Goal: Transaction & Acquisition: Purchase product/service

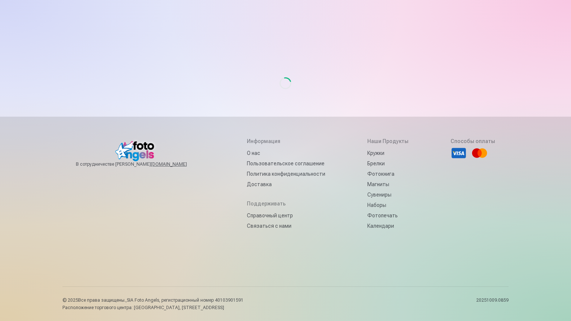
drag, startPoint x: 0, startPoint y: 212, endPoint x: 381, endPoint y: 64, distance: 409.3
click at [381, 64] on div "Загрузка..." at bounding box center [285, 83] width 434 height 65
click at [192, 44] on div "Загрузка..." at bounding box center [285, 160] width 446 height 320
click at [97, 73] on div "Загрузка..." at bounding box center [285, 83] width 434 height 65
drag, startPoint x: 134, startPoint y: 84, endPoint x: 139, endPoint y: 78, distance: 7.7
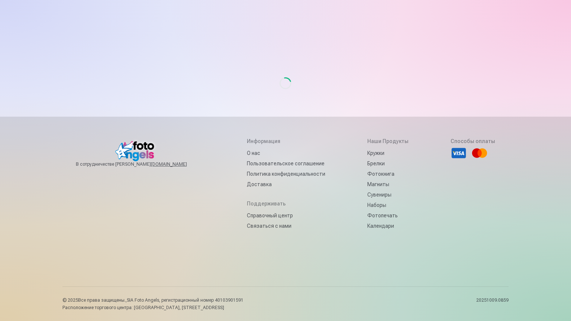
click at [139, 78] on div "Загрузка..." at bounding box center [285, 83] width 434 height 65
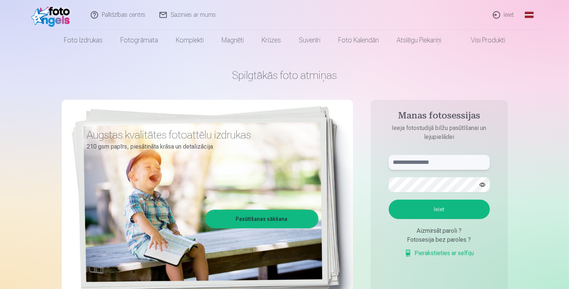
click at [458, 162] on input "text" at bounding box center [439, 162] width 101 height 15
type input "*"
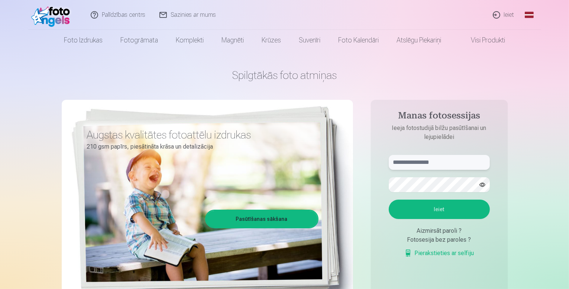
type input "*"
type input "**********"
drag, startPoint x: 367, startPoint y: 176, endPoint x: 244, endPoint y: 122, distance: 134.7
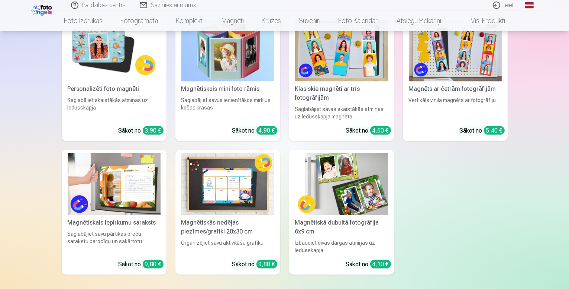
scroll to position [1262, 0]
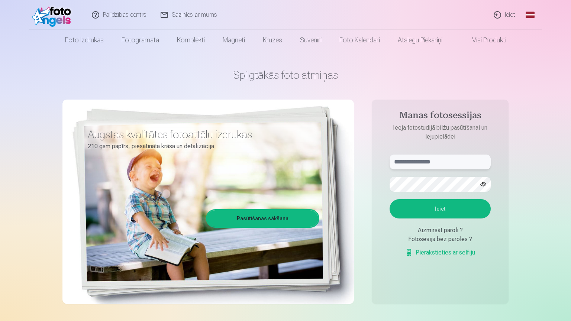
click at [439, 156] on input "text" at bounding box center [440, 162] width 101 height 15
click at [443, 164] on input "text" at bounding box center [440, 162] width 101 height 15
type input "**********"
click at [448, 212] on button "Ieiet" at bounding box center [440, 208] width 101 height 19
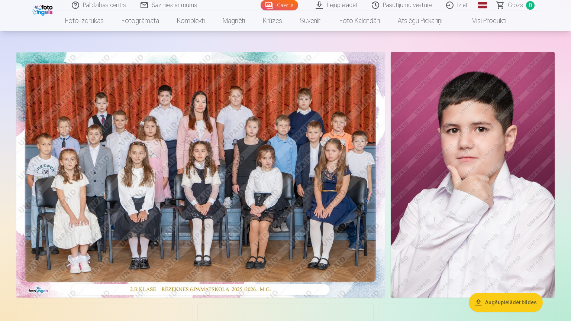
scroll to position [45, 0]
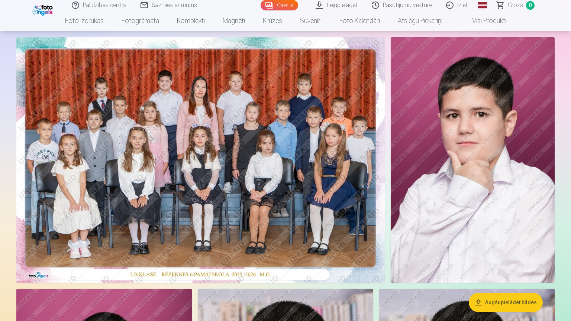
click at [296, 108] on img at bounding box center [200, 160] width 368 height 246
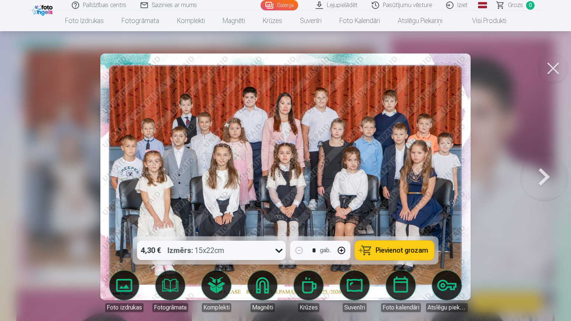
click at [551, 60] on button at bounding box center [553, 69] width 30 height 30
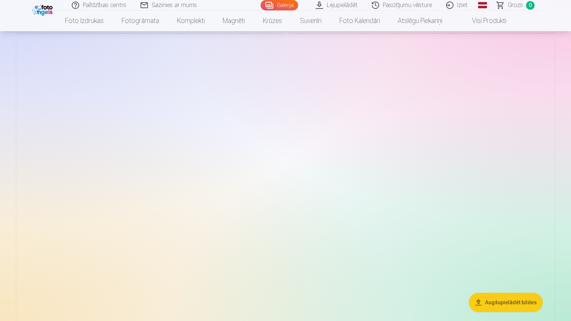
scroll to position [2937, 0]
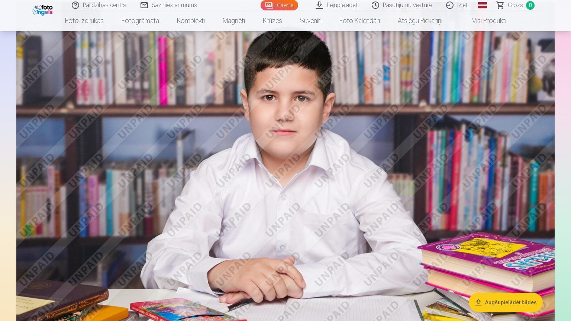
click at [384, 157] on img at bounding box center [285, 181] width 538 height 359
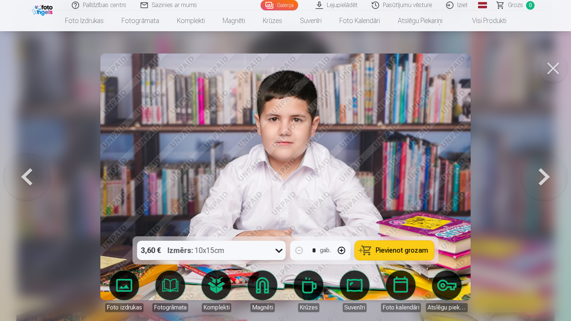
click at [545, 65] on button at bounding box center [553, 69] width 30 height 30
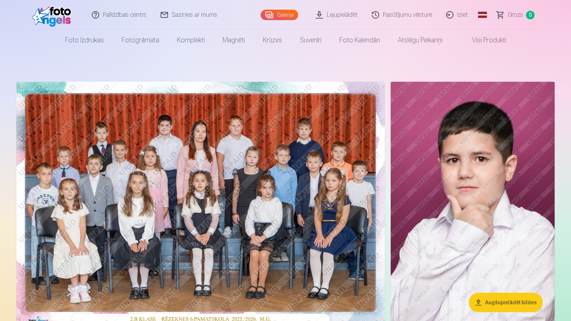
click at [284, 213] on img at bounding box center [200, 205] width 368 height 246
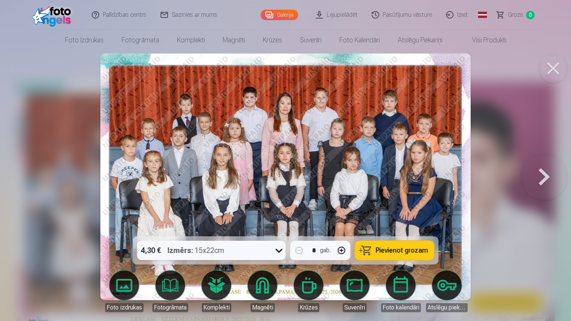
click at [276, 245] on icon at bounding box center [279, 251] width 12 height 12
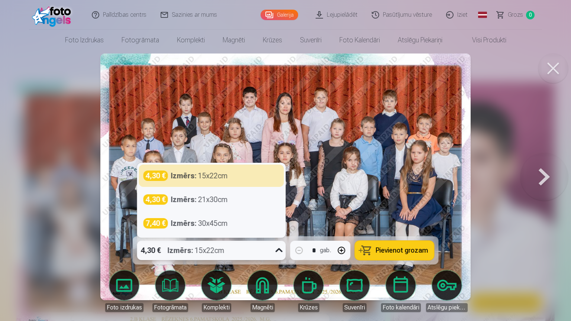
click at [506, 136] on div at bounding box center [285, 160] width 571 height 321
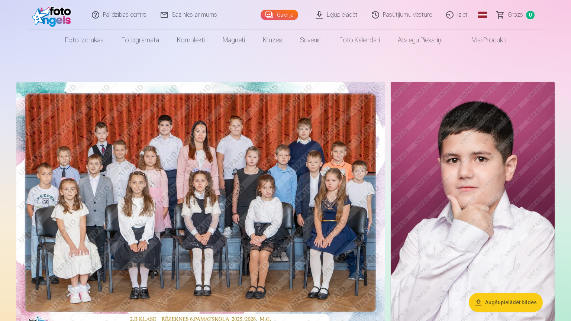
click at [289, 162] on img at bounding box center [200, 205] width 368 height 246
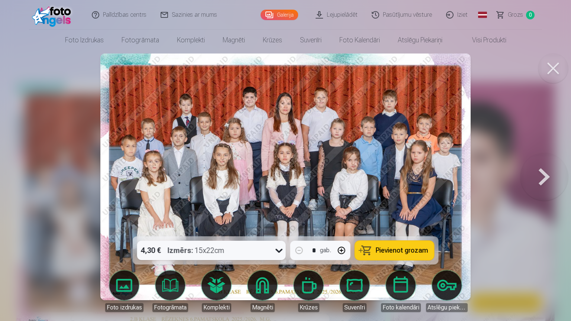
click at [391, 247] on span "Pievienot grozam" at bounding box center [402, 250] width 52 height 7
click at [540, 157] on button at bounding box center [545, 177] width 48 height 104
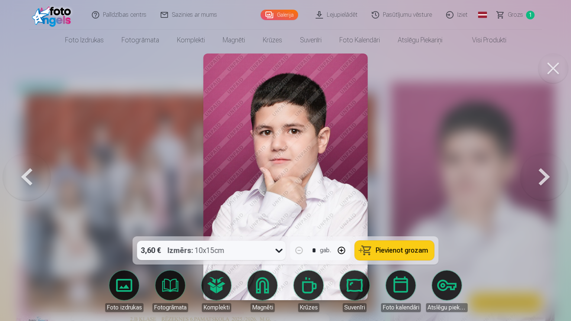
click at [534, 154] on button at bounding box center [545, 177] width 48 height 104
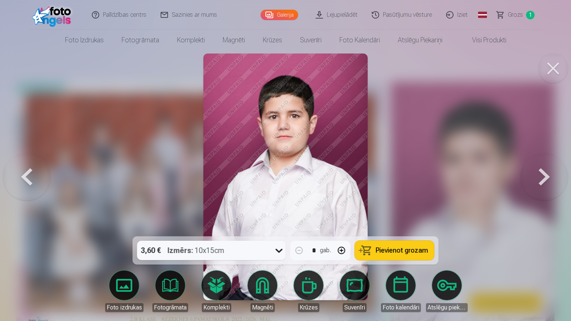
click at [546, 161] on button at bounding box center [545, 177] width 48 height 104
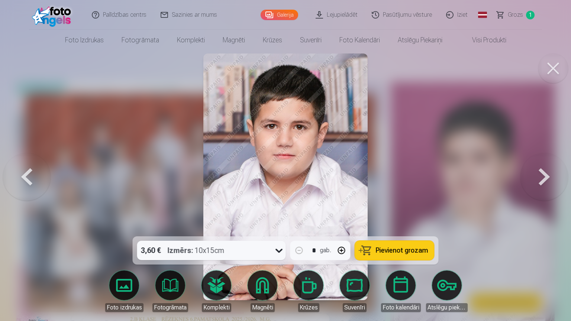
click at [546, 161] on button at bounding box center [545, 177] width 48 height 104
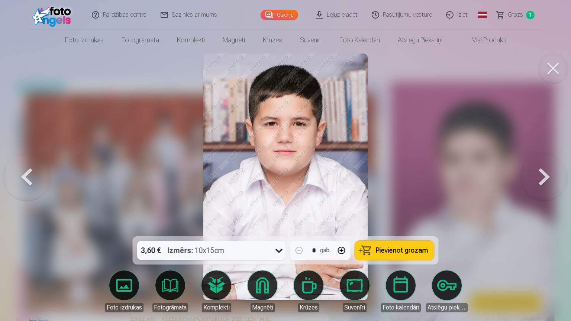
click at [546, 161] on button at bounding box center [545, 177] width 48 height 104
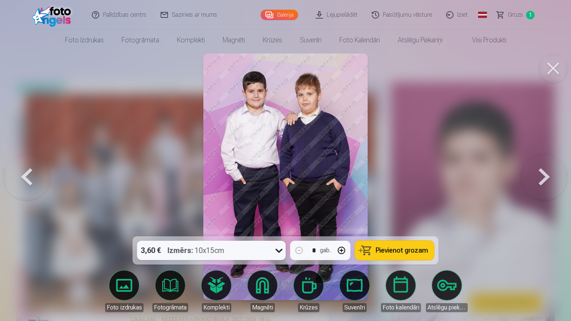
click at [546, 161] on button at bounding box center [545, 177] width 48 height 104
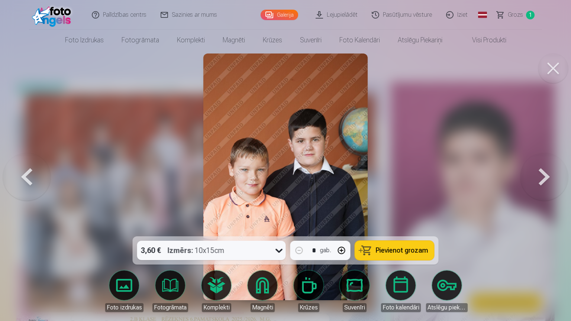
click at [546, 161] on button at bounding box center [545, 177] width 48 height 104
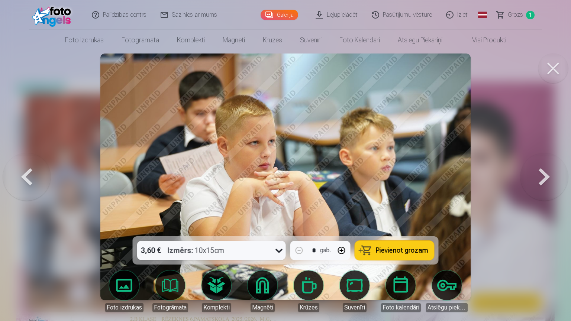
click at [546, 161] on button at bounding box center [545, 177] width 48 height 104
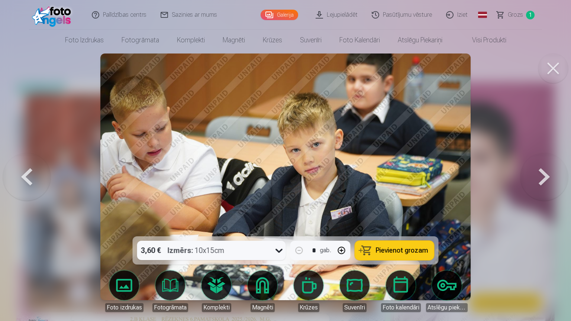
click at [546, 161] on button at bounding box center [545, 177] width 48 height 104
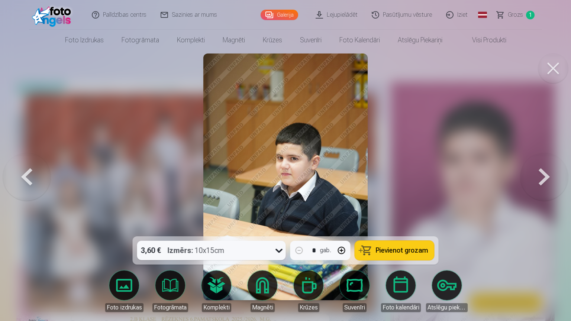
click at [546, 161] on button at bounding box center [545, 177] width 48 height 104
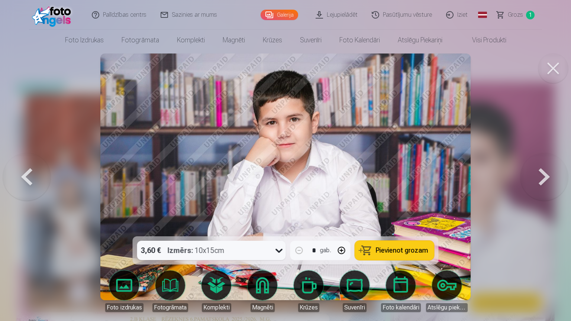
click at [546, 161] on button at bounding box center [545, 177] width 48 height 104
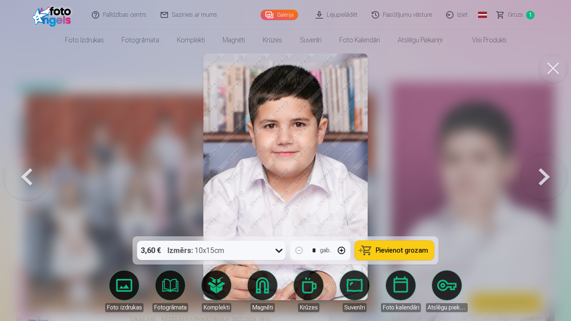
click at [546, 161] on button at bounding box center [545, 177] width 48 height 104
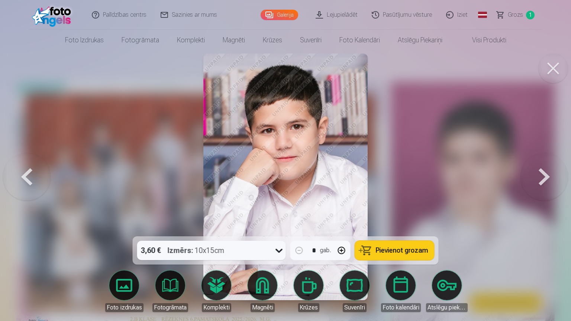
click at [546, 161] on button at bounding box center [545, 177] width 48 height 104
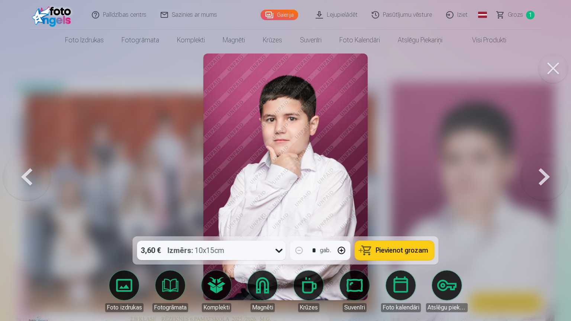
click at [546, 161] on button at bounding box center [545, 177] width 48 height 104
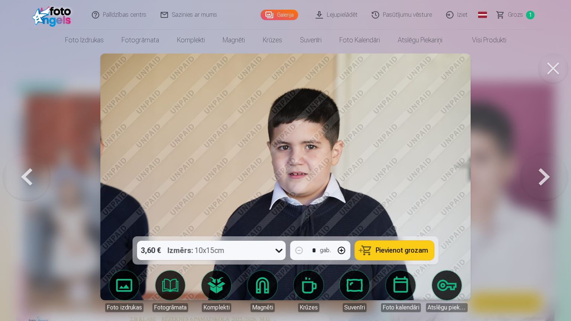
click at [546, 161] on button at bounding box center [545, 177] width 48 height 104
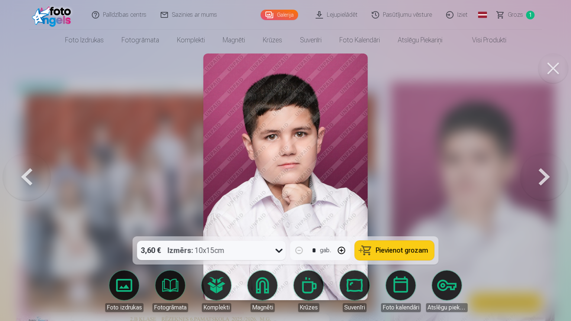
click at [546, 161] on button at bounding box center [545, 177] width 48 height 104
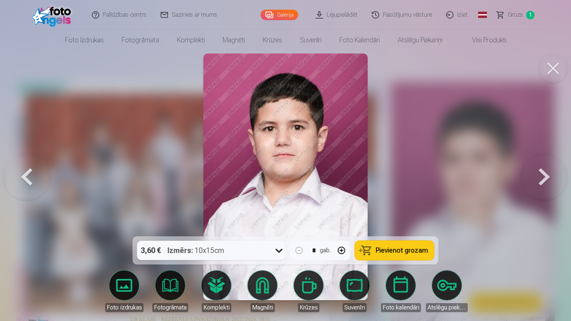
click at [546, 161] on button at bounding box center [545, 177] width 48 height 104
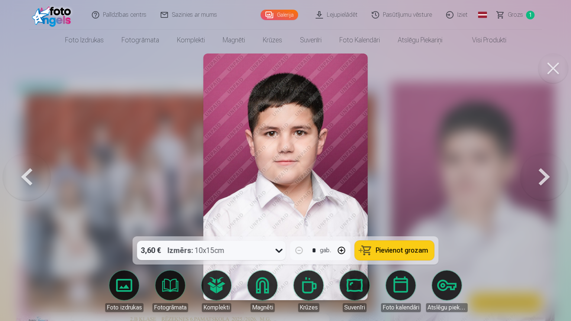
click at [546, 161] on button at bounding box center [545, 177] width 48 height 104
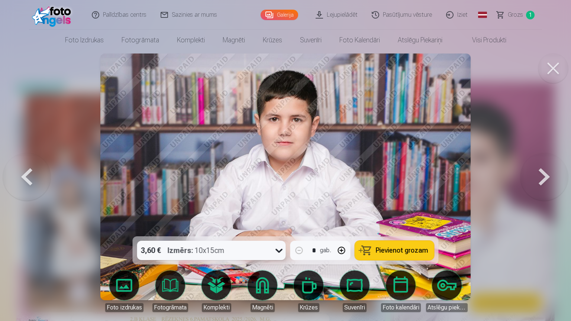
click at [546, 161] on button at bounding box center [545, 177] width 48 height 104
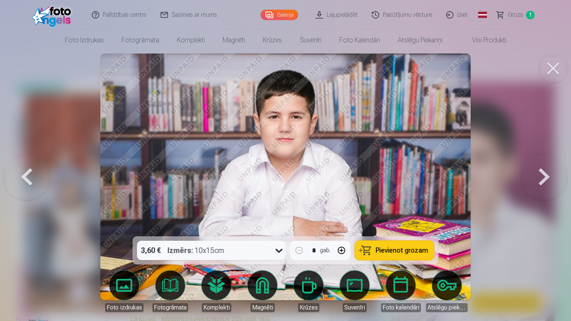
click at [544, 156] on button at bounding box center [545, 177] width 48 height 104
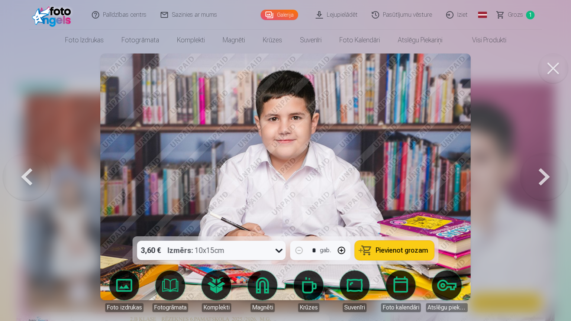
click at [544, 156] on button at bounding box center [545, 177] width 48 height 104
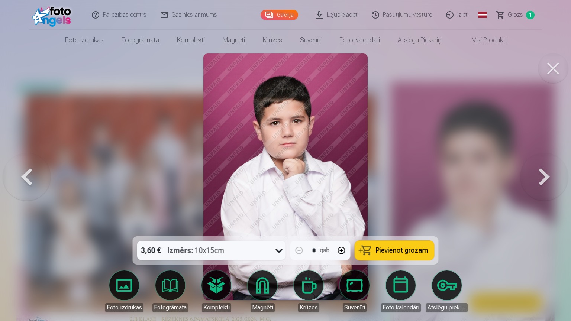
click at [29, 166] on button at bounding box center [27, 177] width 48 height 104
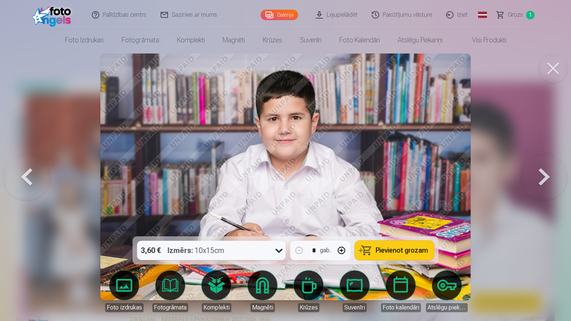
click at [26, 145] on button at bounding box center [27, 177] width 48 height 104
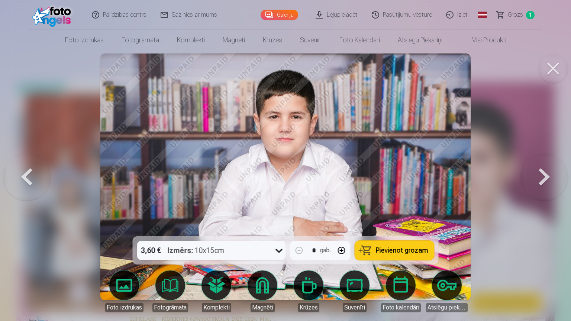
click at [29, 148] on button at bounding box center [27, 177] width 48 height 104
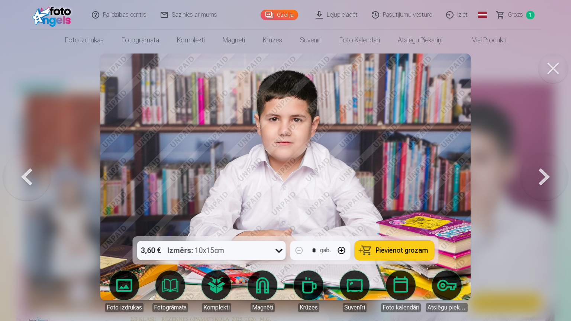
click at [546, 66] on button at bounding box center [553, 69] width 30 height 30
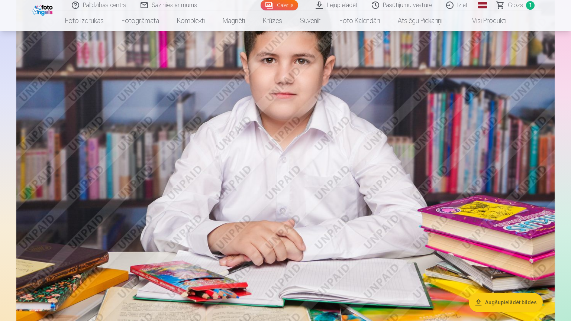
scroll to position [2937, 0]
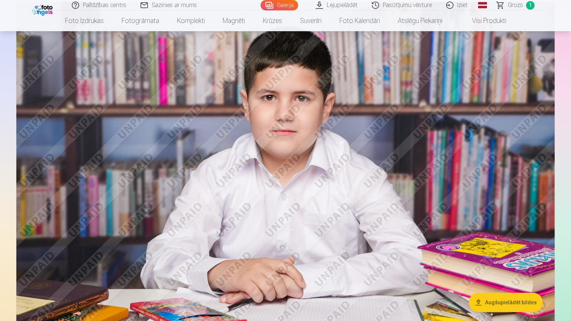
click at [237, 106] on img at bounding box center [285, 181] width 538 height 359
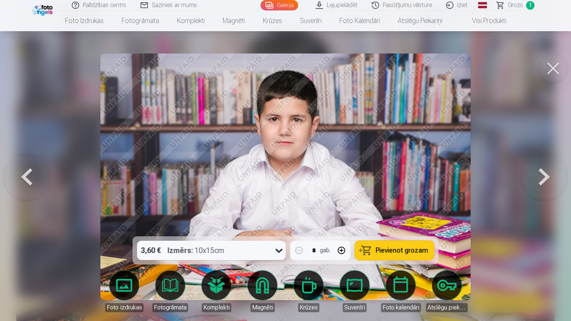
click at [389, 247] on span "Pievienot grozam" at bounding box center [402, 250] width 52 height 7
click at [550, 145] on button at bounding box center [545, 177] width 48 height 104
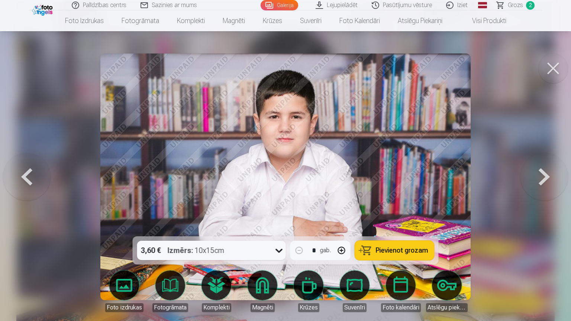
click at [550, 145] on button at bounding box center [545, 177] width 48 height 104
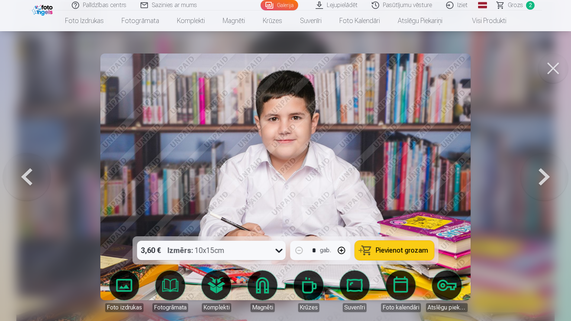
click at [550, 145] on button at bounding box center [545, 177] width 48 height 104
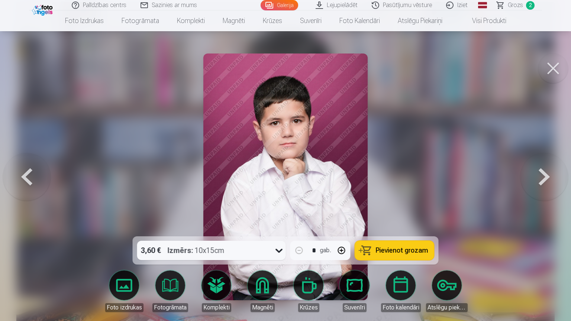
click at [550, 145] on button at bounding box center [545, 177] width 48 height 104
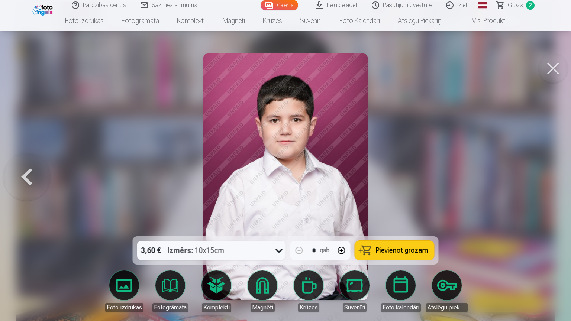
click at [256, 241] on div "3,60 € Izmērs : 10x15cm" at bounding box center [204, 250] width 135 height 19
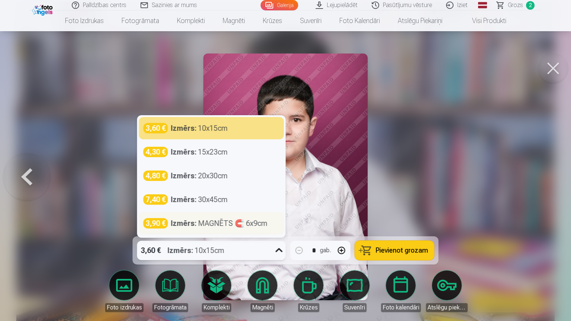
click at [258, 212] on div "3,90 € Izmērs : MAGNĒTS 🧲 6x9cm" at bounding box center [211, 223] width 145 height 22
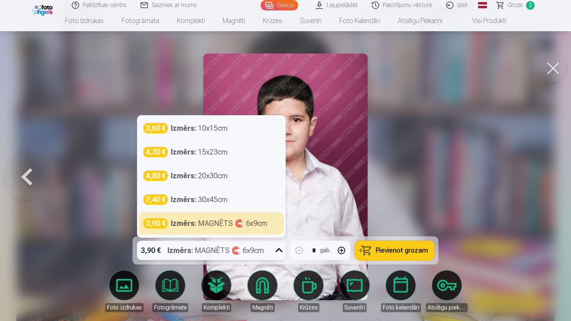
click at [263, 241] on div "Izmērs : MAGNĒTS 🧲 6x9cm" at bounding box center [216, 250] width 97 height 19
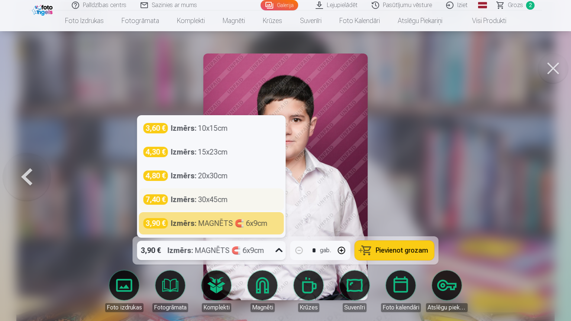
click at [222, 194] on div "Izmērs : 30x45cm" at bounding box center [199, 199] width 57 height 10
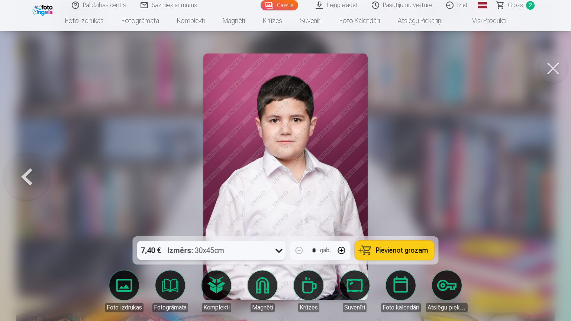
click at [225, 241] on div "7,40 € Izmērs : 30x45cm" at bounding box center [204, 250] width 135 height 19
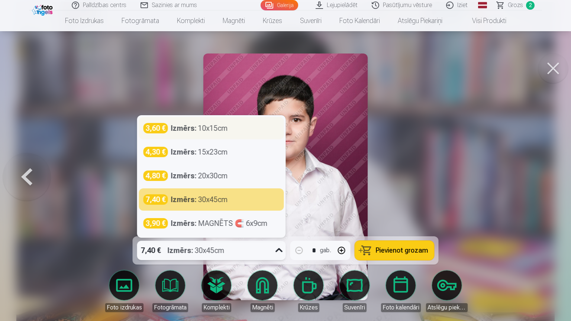
click at [196, 123] on div "Izmērs : 10x15cm" at bounding box center [199, 128] width 57 height 10
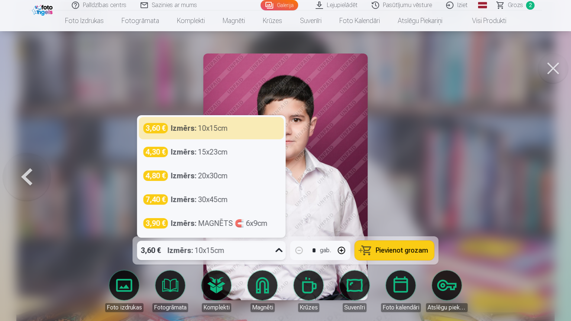
click at [230, 241] on div "3,60 € Izmērs : 10x15cm" at bounding box center [204, 250] width 135 height 19
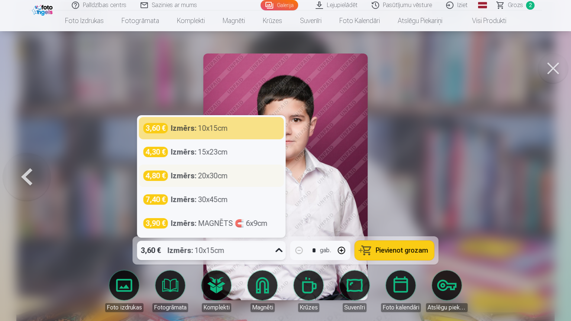
click at [214, 171] on div "Izmērs : 20x30cm" at bounding box center [199, 176] width 57 height 10
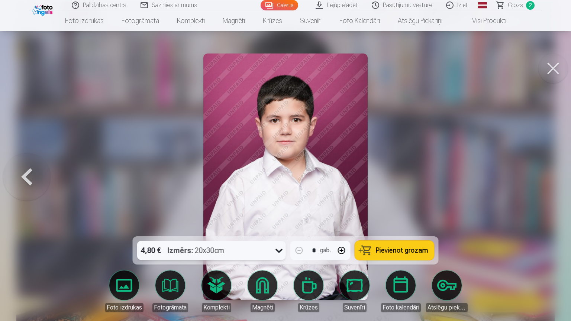
click at [275, 245] on icon at bounding box center [279, 251] width 12 height 12
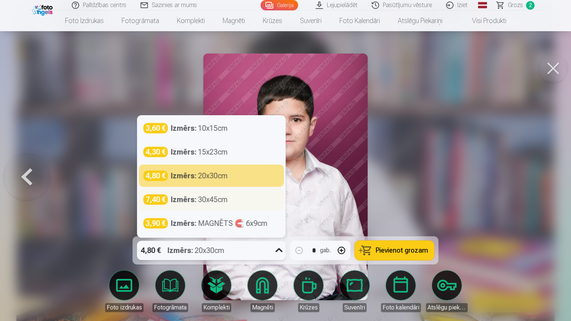
click at [246, 194] on div "7,40 € Izmērs : 30x45cm" at bounding box center [212, 199] width 136 height 10
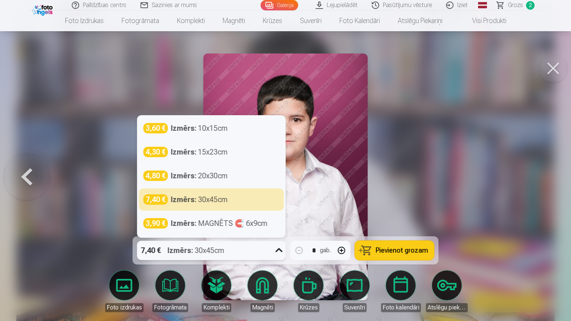
click at [239, 241] on div "7,40 € Izmērs : 30x45cm" at bounding box center [204, 250] width 135 height 19
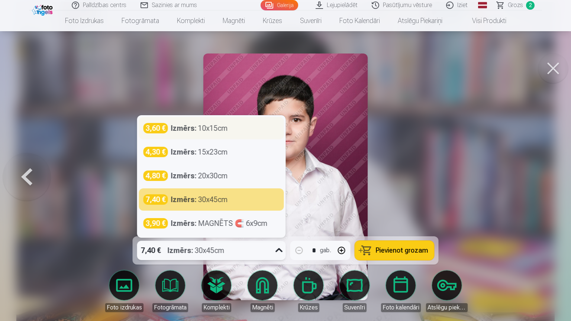
click at [207, 123] on div "Izmērs : 10x15cm" at bounding box center [199, 128] width 57 height 10
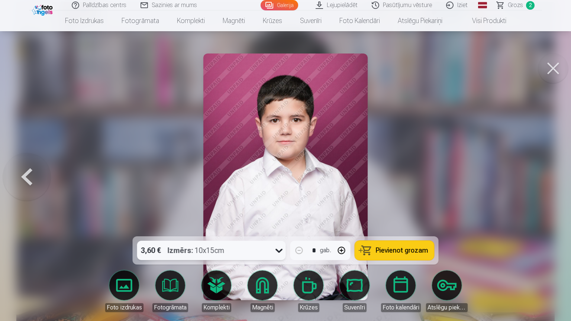
click at [15, 171] on button at bounding box center [27, 177] width 48 height 104
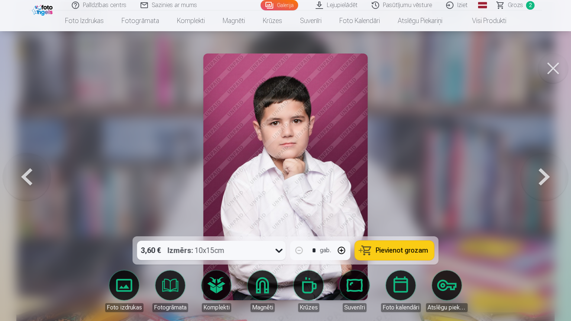
click at [15, 171] on button at bounding box center [27, 177] width 48 height 104
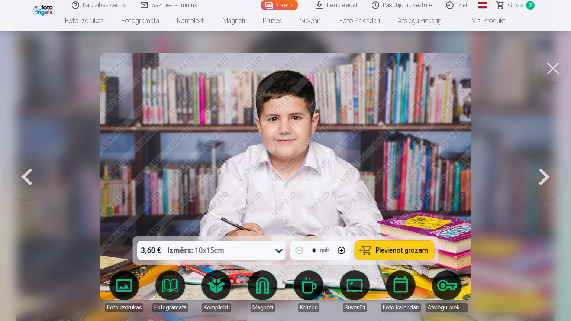
click at [15, 171] on button at bounding box center [27, 177] width 48 height 104
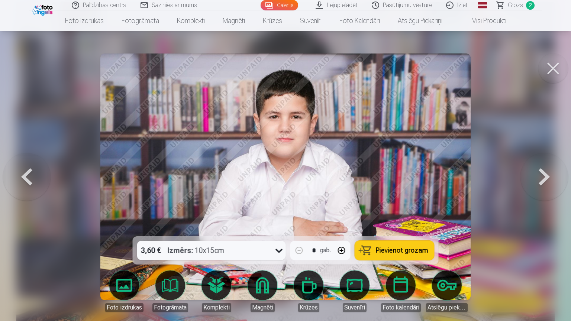
click at [15, 171] on button at bounding box center [27, 177] width 48 height 104
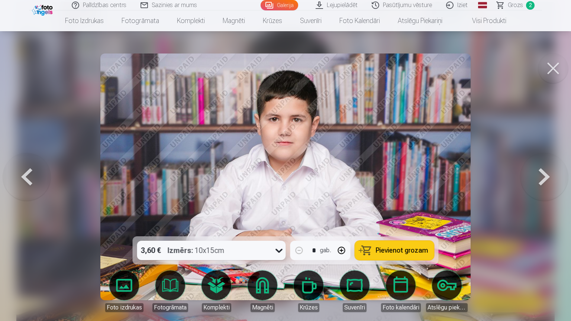
click at [15, 171] on button at bounding box center [27, 177] width 48 height 104
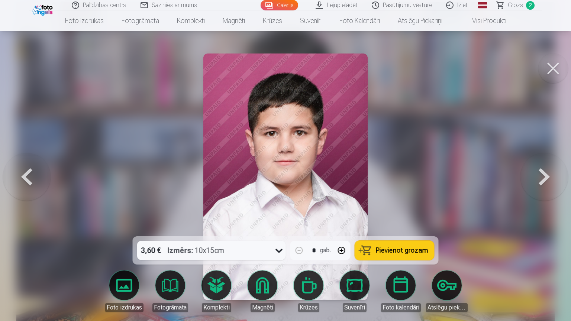
click at [15, 171] on button at bounding box center [27, 177] width 48 height 104
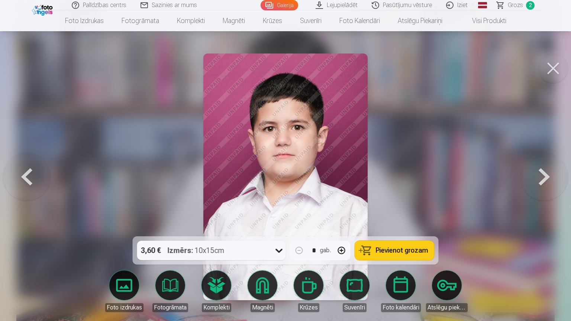
click at [15, 171] on button at bounding box center [27, 177] width 48 height 104
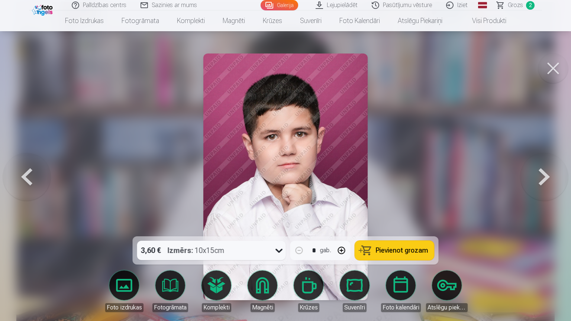
click at [15, 171] on button at bounding box center [27, 177] width 48 height 104
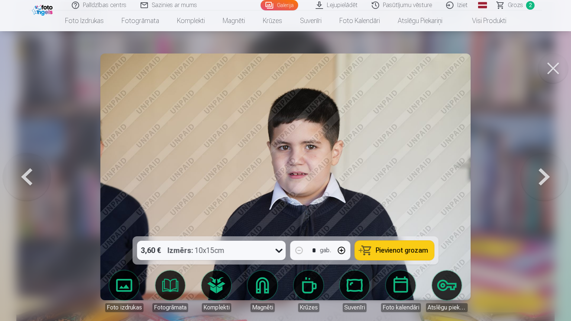
click at [15, 171] on button at bounding box center [27, 177] width 48 height 104
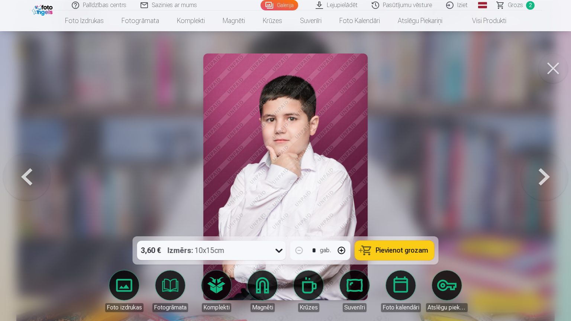
click at [15, 171] on button at bounding box center [27, 177] width 48 height 104
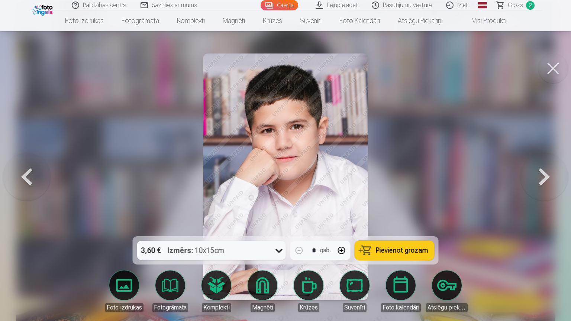
click at [15, 171] on button at bounding box center [27, 177] width 48 height 104
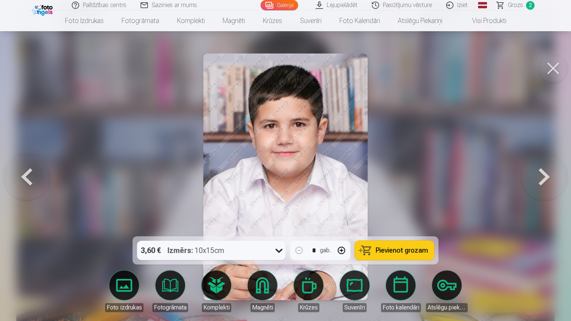
click at [15, 171] on button at bounding box center [27, 177] width 48 height 104
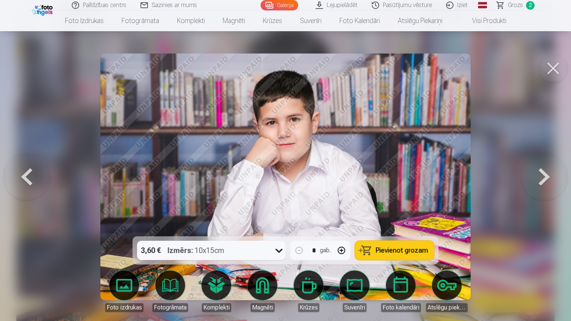
click at [15, 171] on button at bounding box center [27, 177] width 48 height 104
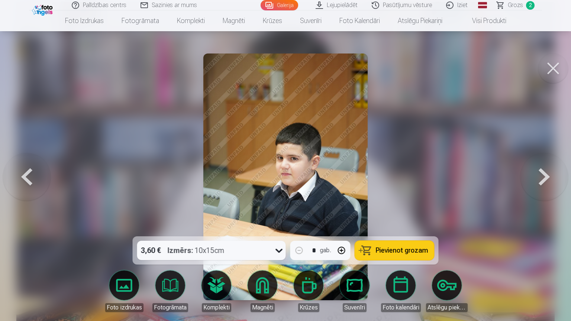
click at [15, 171] on button at bounding box center [27, 177] width 48 height 104
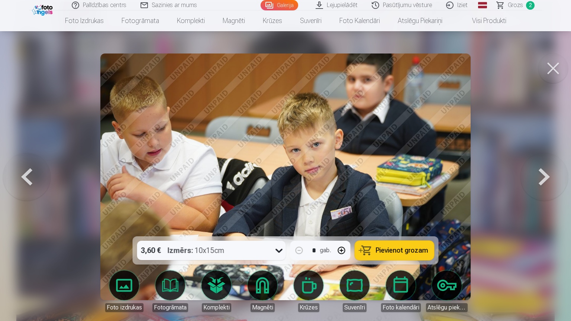
click at [15, 171] on button at bounding box center [27, 177] width 48 height 104
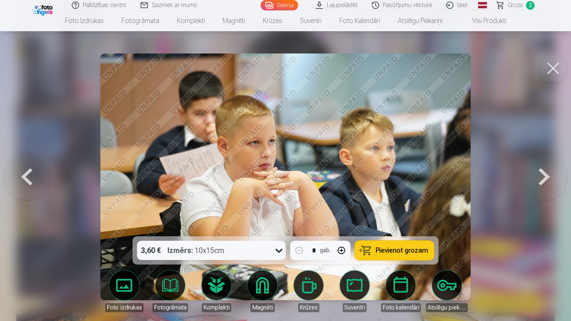
click at [15, 171] on button at bounding box center [27, 177] width 48 height 104
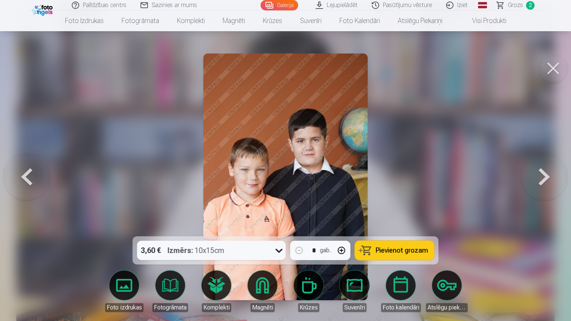
click at [15, 171] on button at bounding box center [27, 177] width 48 height 104
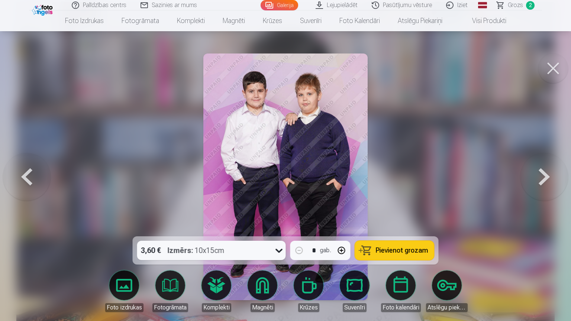
click at [405, 247] on span "Pievienot grozam" at bounding box center [402, 250] width 52 height 7
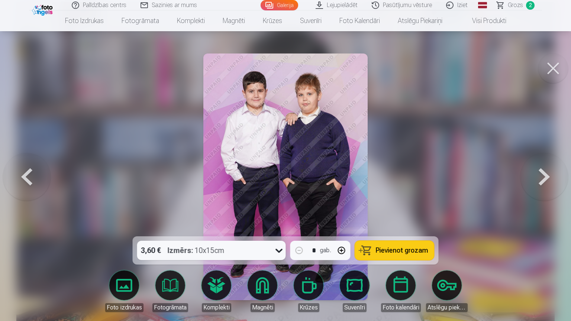
click at [405, 247] on span "Pievienot grozam" at bounding box center [402, 250] width 52 height 7
click at [386, 247] on span "Pievienot grozam" at bounding box center [402, 250] width 52 height 7
click at [527, 4] on span "9" at bounding box center [530, 5] width 9 height 9
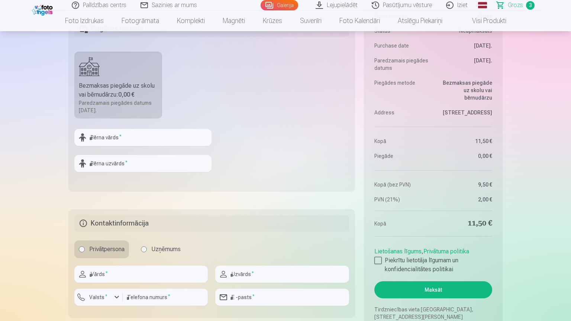
scroll to position [483, 0]
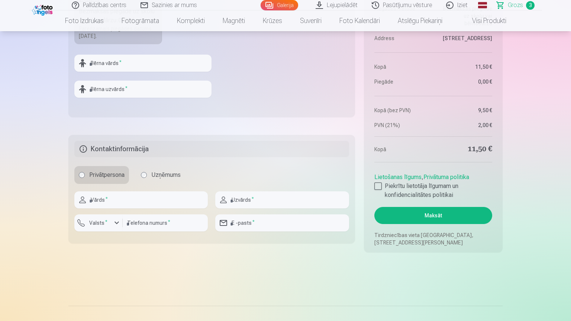
click at [447, 214] on button "Maksāt" at bounding box center [433, 215] width 118 height 17
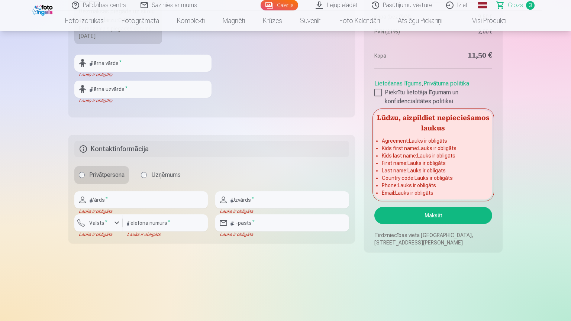
click at [378, 93] on div at bounding box center [377, 92] width 7 height 7
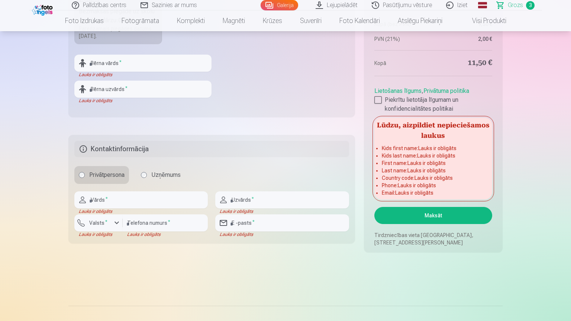
click at [426, 212] on button "Maksāt" at bounding box center [433, 215] width 118 height 17
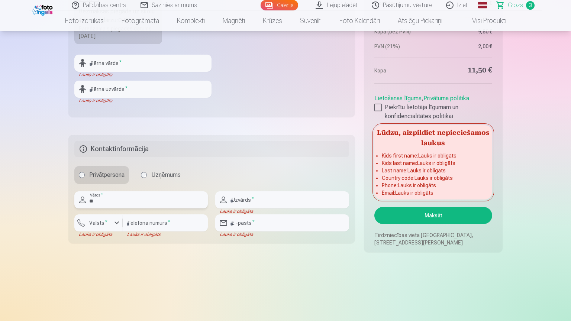
type input "*"
